Goal: Communication & Community: Answer question/provide support

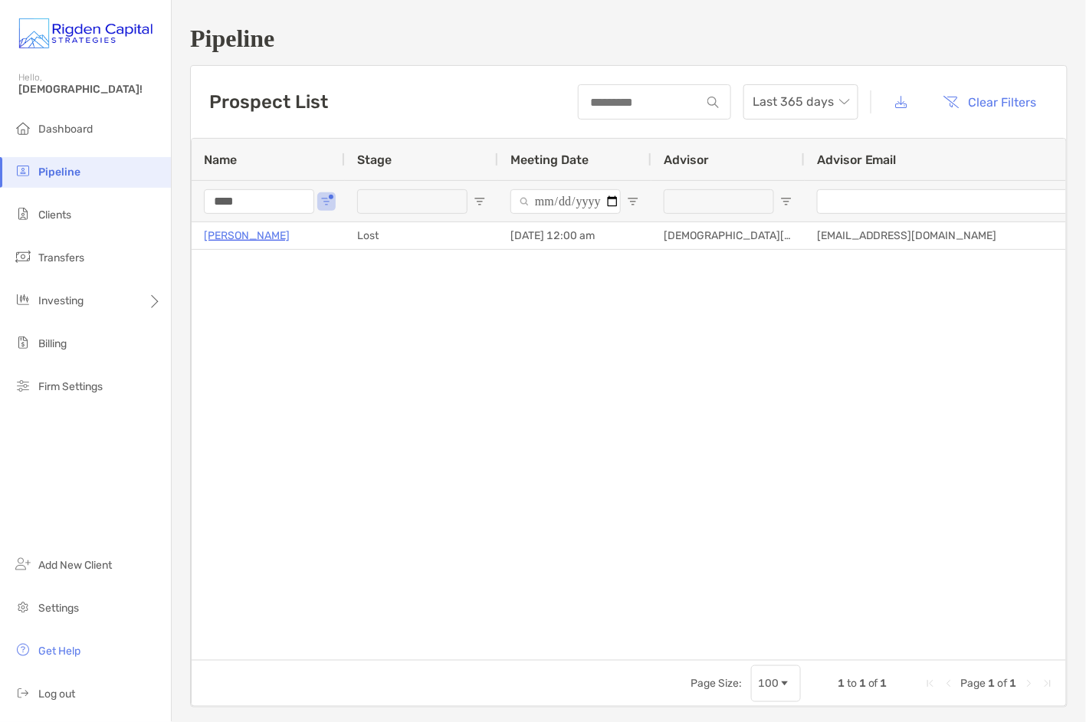
drag, startPoint x: 245, startPoint y: 203, endPoint x: 202, endPoint y: 202, distance: 43.7
click at [202, 202] on div "****" at bounding box center [268, 200] width 153 height 41
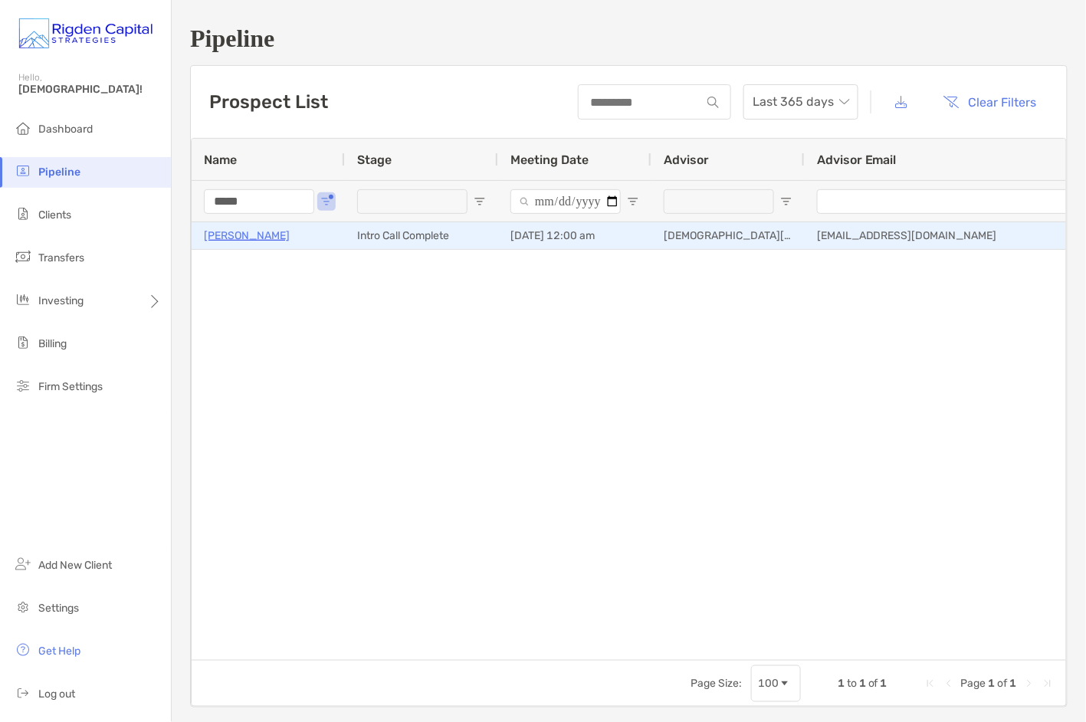
type input "*****"
click at [261, 240] on p "Timothy Ahern" at bounding box center [247, 235] width 86 height 19
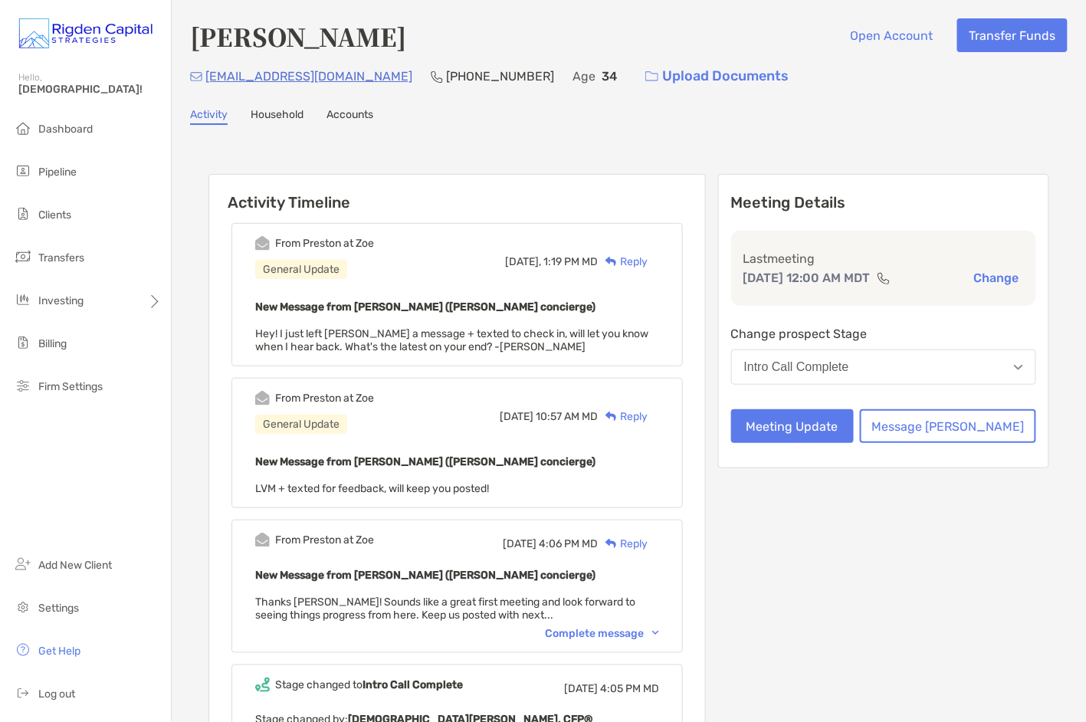
click at [648, 260] on div "Reply" at bounding box center [623, 262] width 50 height 16
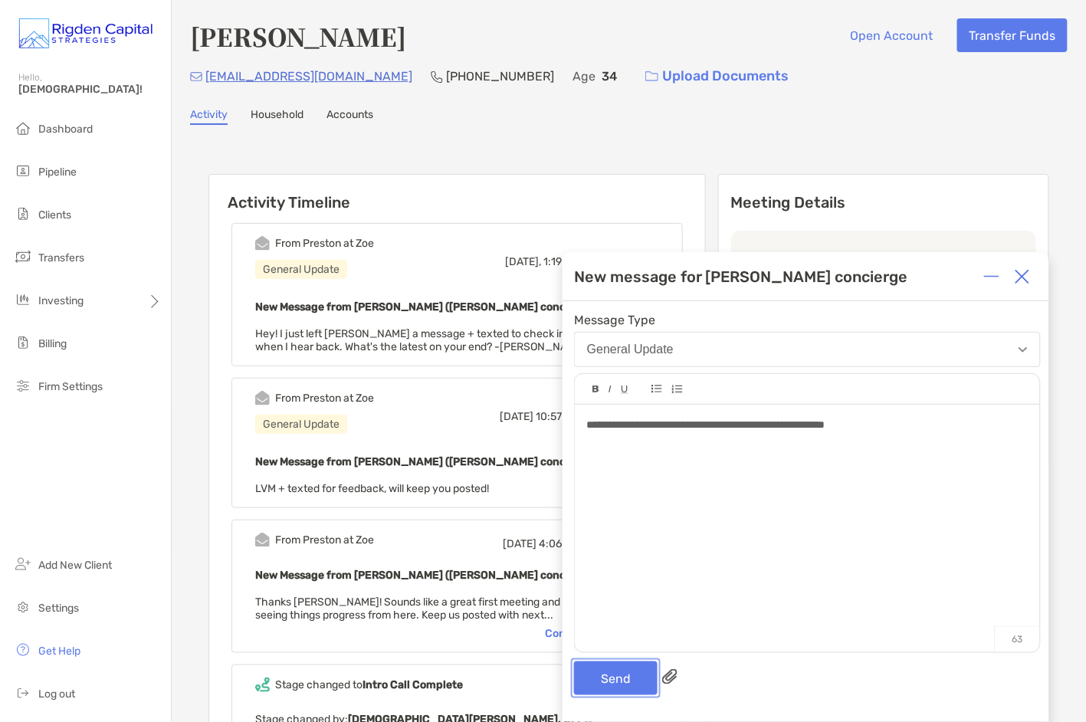
drag, startPoint x: 624, startPoint y: 679, endPoint x: 631, endPoint y: 649, distance: 30.7
click at [624, 679] on button "Send" at bounding box center [616, 679] width 84 height 34
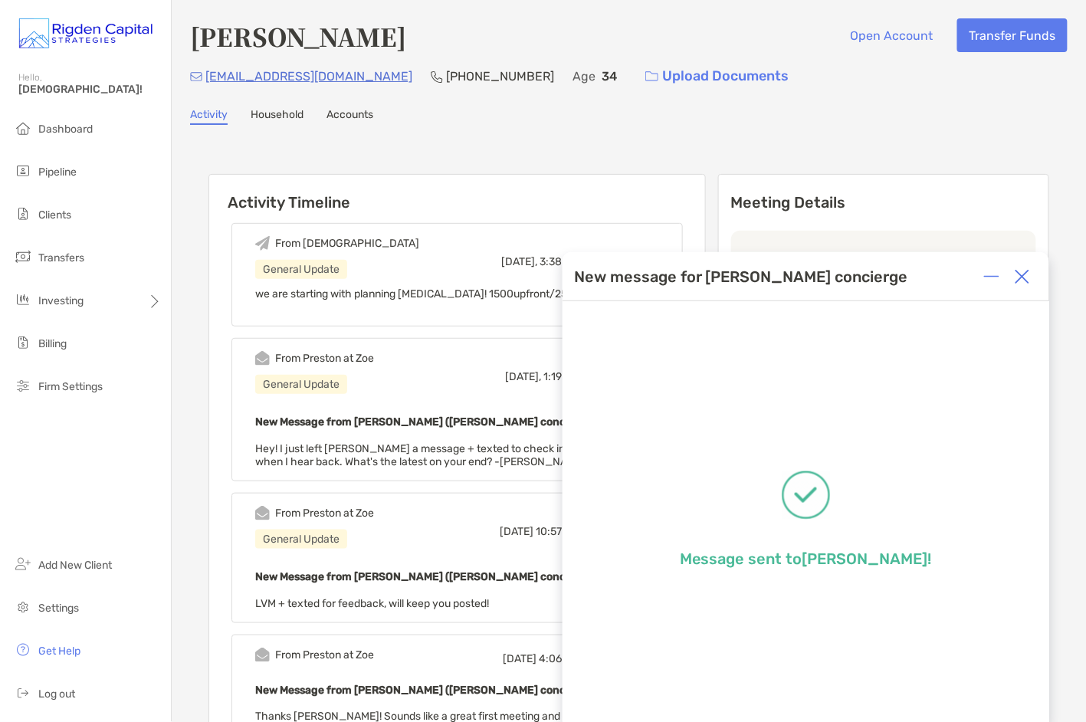
click at [1027, 276] on img at bounding box center [1022, 276] width 15 height 15
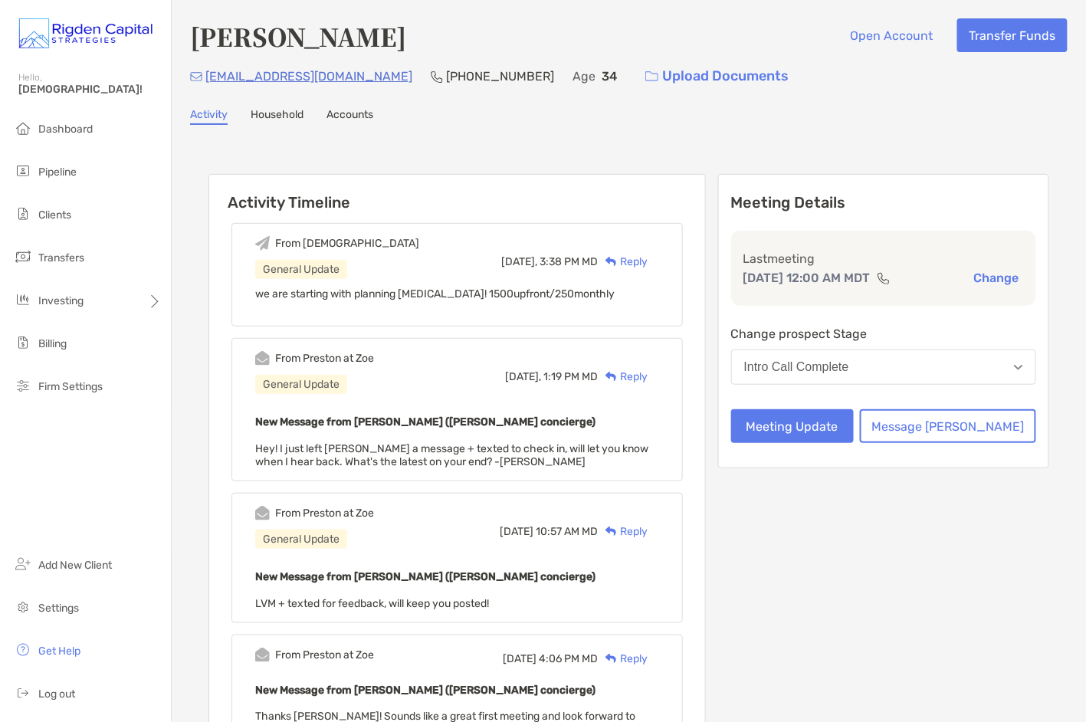
click at [648, 261] on div "Reply" at bounding box center [623, 262] width 50 height 16
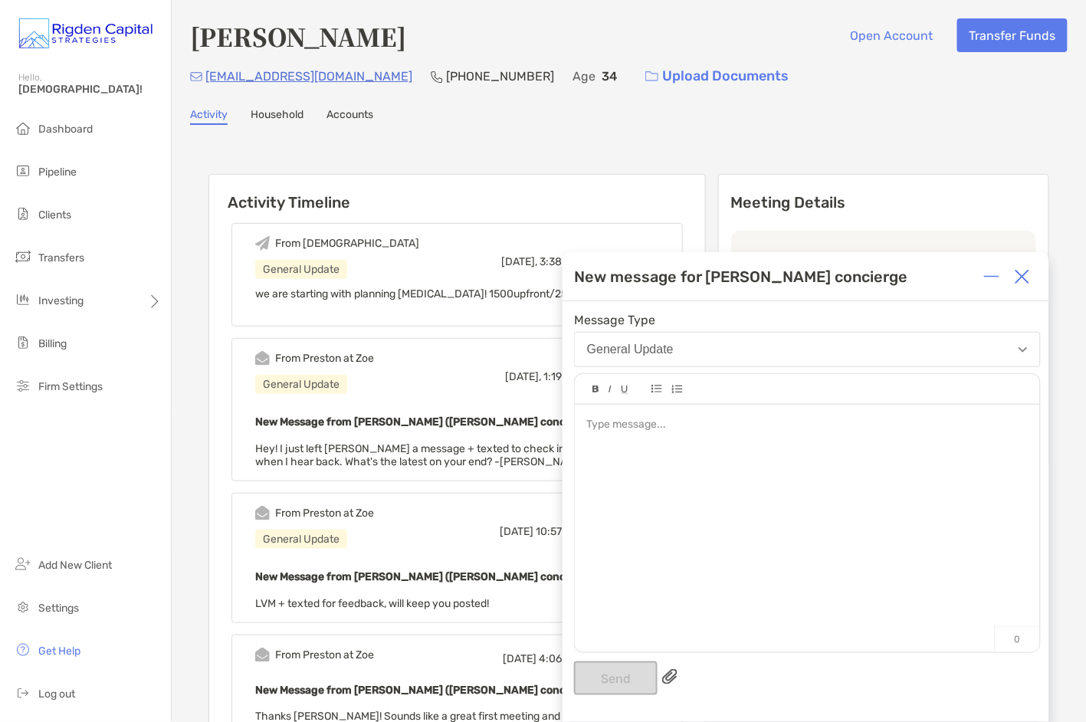
click at [1024, 281] on img at bounding box center [1022, 276] width 15 height 15
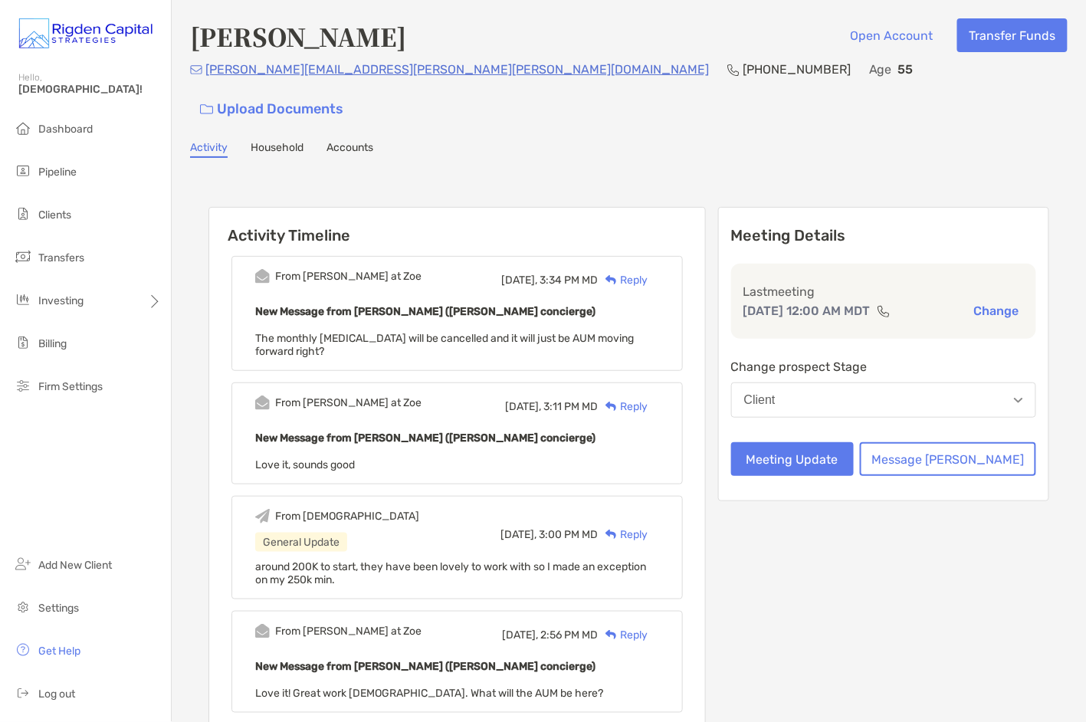
click at [648, 272] on div "Reply" at bounding box center [623, 280] width 50 height 16
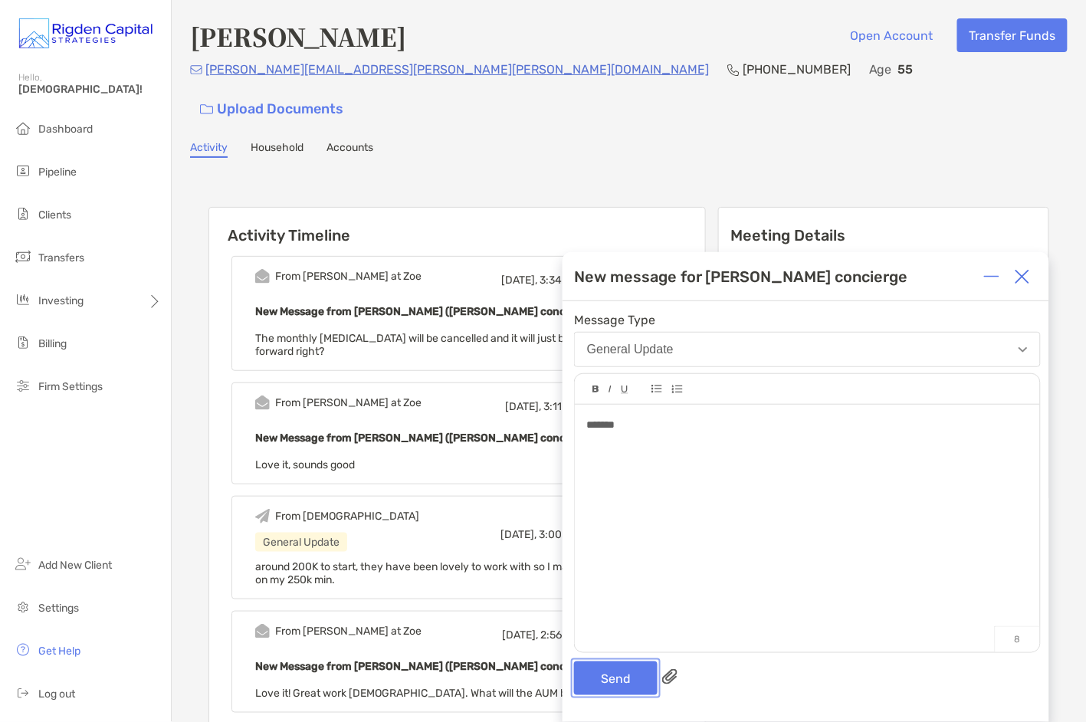
click at [616, 684] on button "Send" at bounding box center [616, 679] width 84 height 34
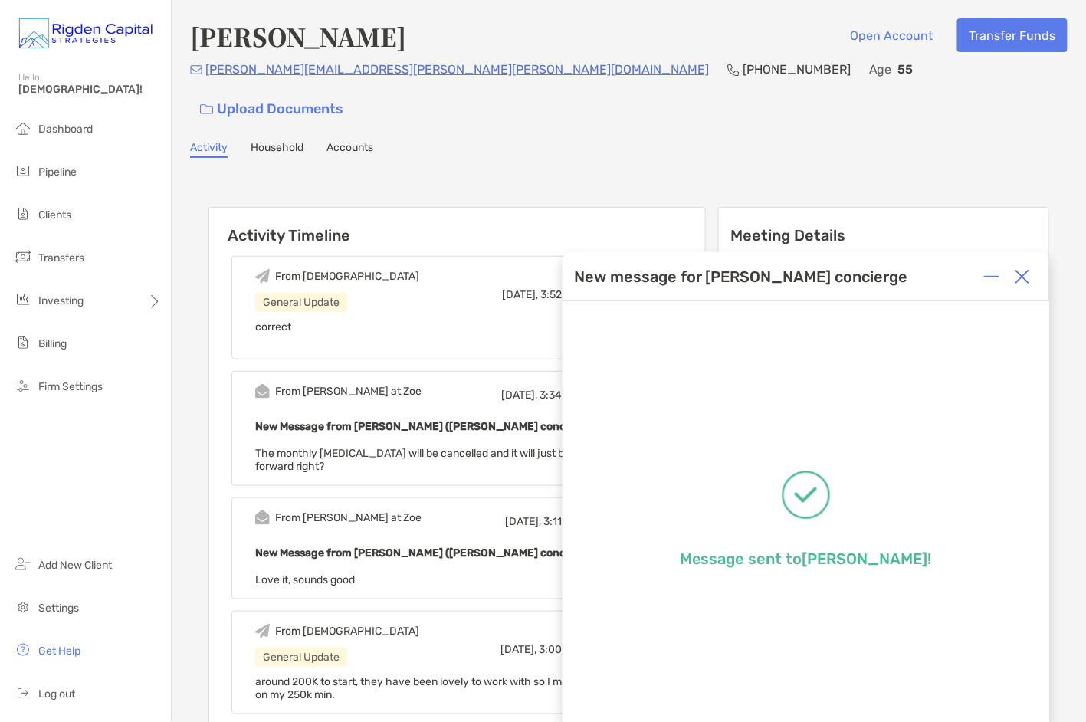
drag, startPoint x: 1027, startPoint y: 279, endPoint x: 968, endPoint y: 284, distance: 59.2
click at [1027, 279] on img at bounding box center [1022, 276] width 15 height 15
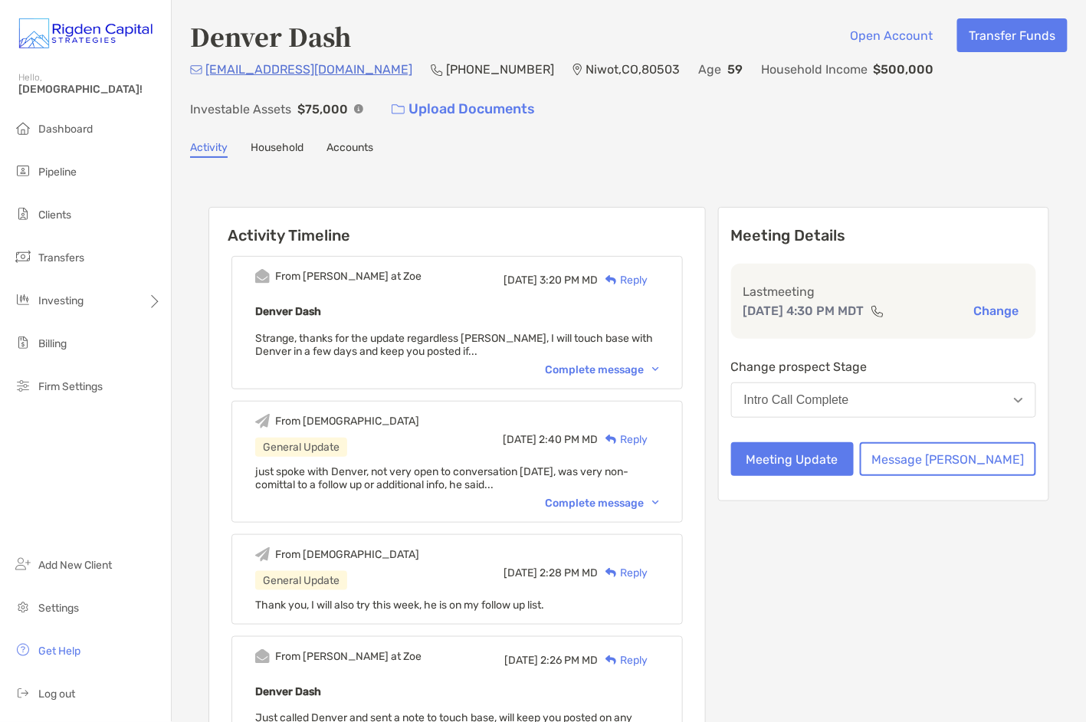
click at [648, 278] on div "Reply" at bounding box center [623, 280] width 50 height 16
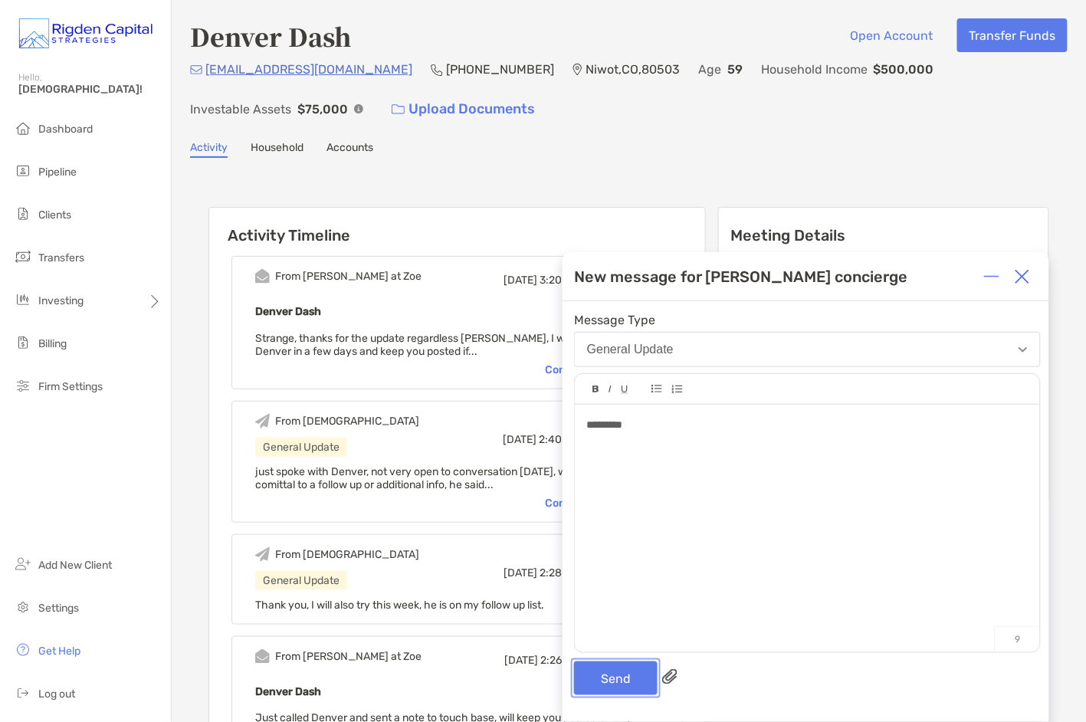
click at [623, 682] on button "Send" at bounding box center [616, 679] width 84 height 34
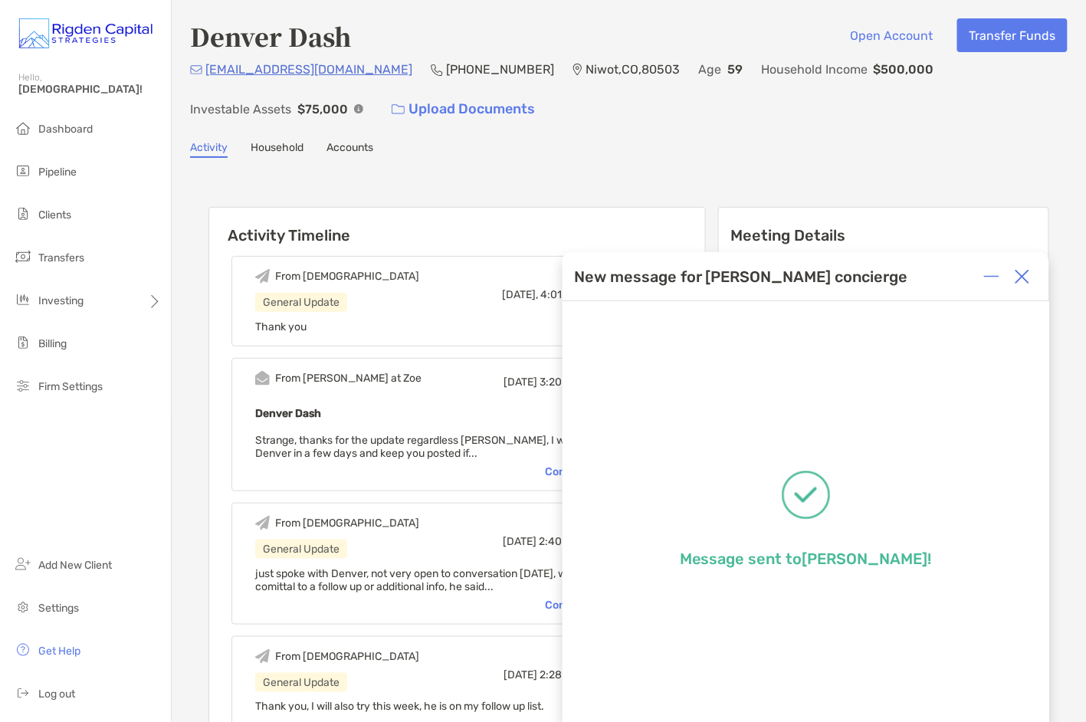
click at [1026, 283] on img at bounding box center [1022, 276] width 15 height 15
